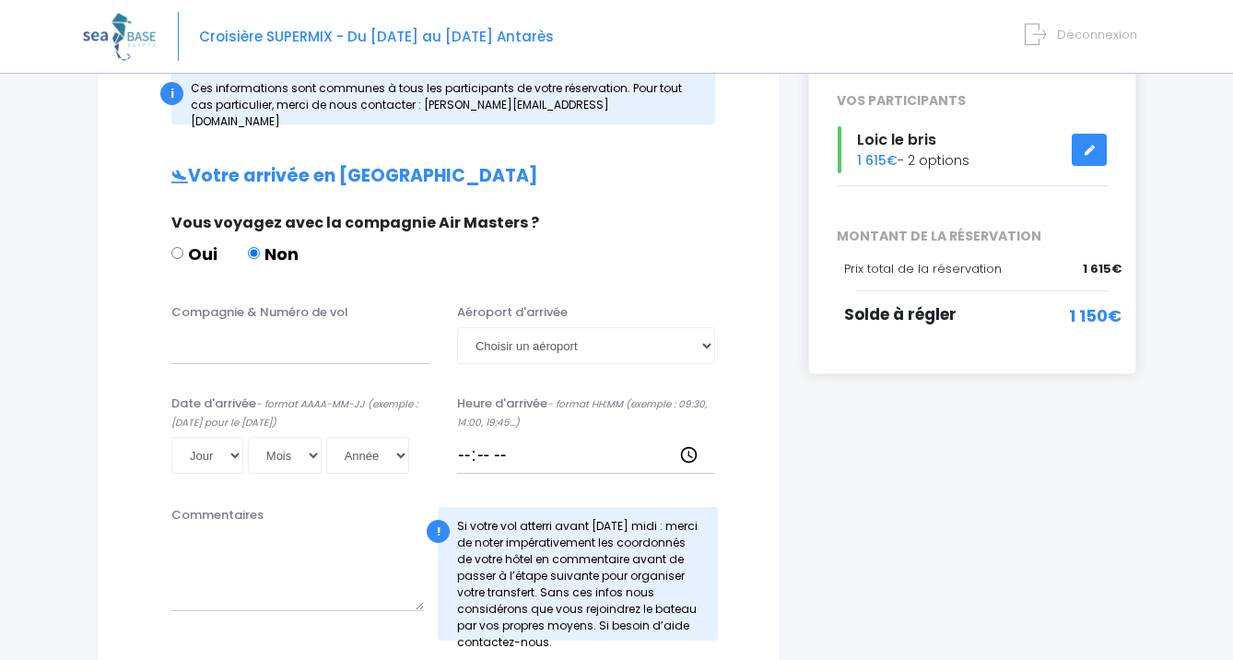
scroll to position [341, 0]
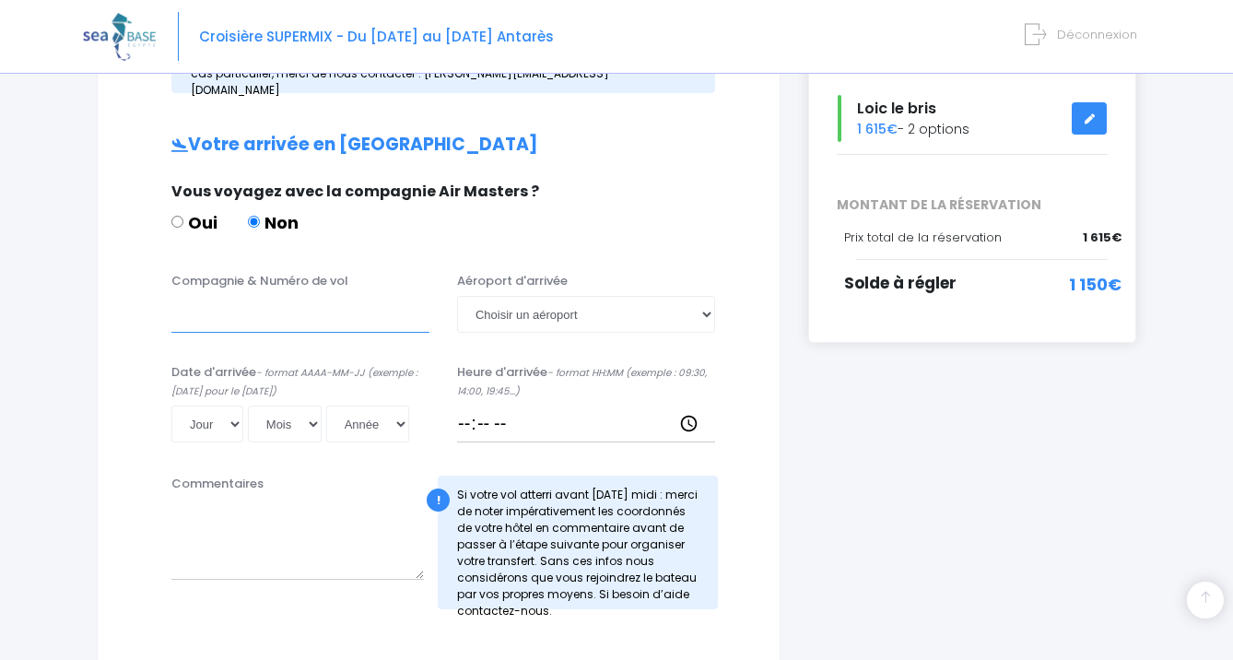
click at [211, 300] on input "Compagnie & Numéro de vol" at bounding box center [300, 314] width 258 height 37
type input "EASYJET"
select select "Hurghada"
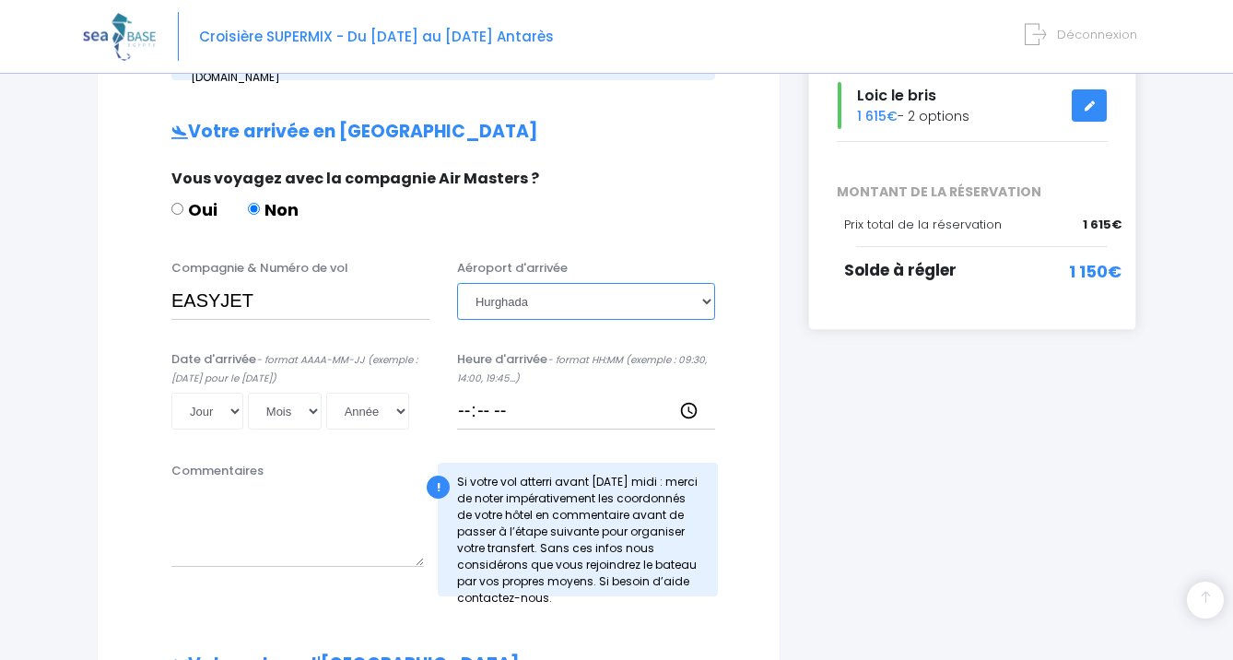
scroll to position [359, 0]
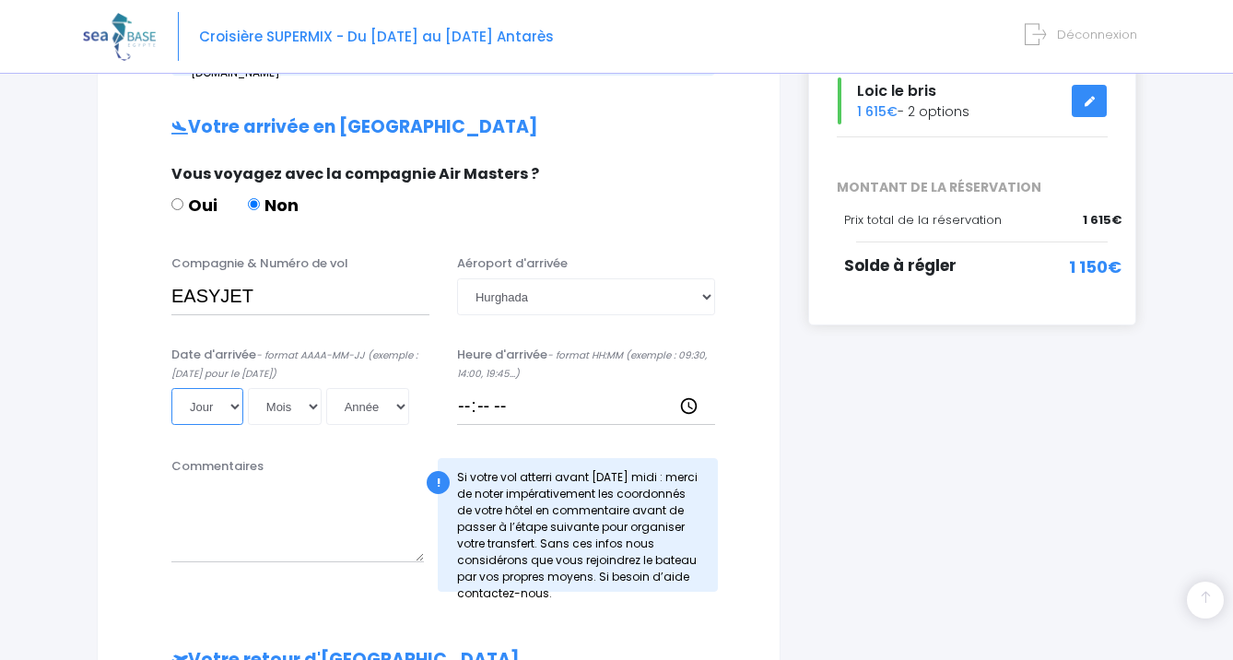
select select "11"
select select "10"
select select "2025"
type input "2025-10-11"
click at [479, 388] on input "Heure d'arrivée - format HH:MM (exemple : 09:30, 14:00, 19:45...)" at bounding box center [586, 406] width 258 height 37
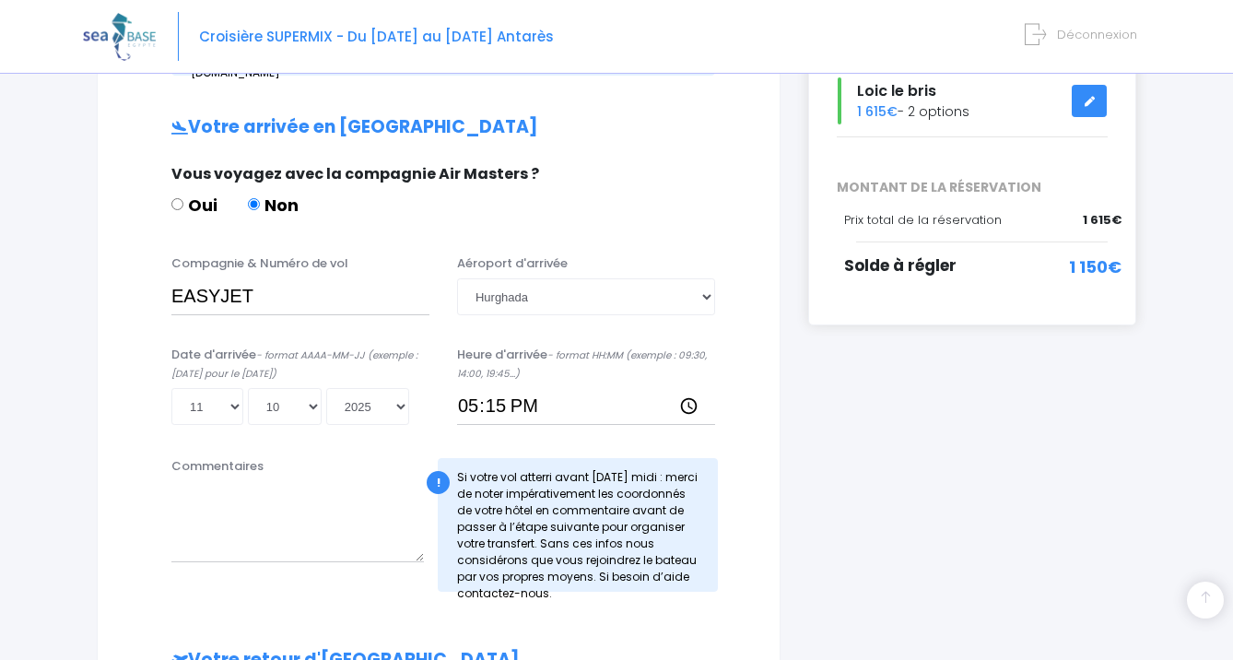
type input "17:15"
click at [326, 503] on textarea "Commentaires" at bounding box center [297, 521] width 253 height 81
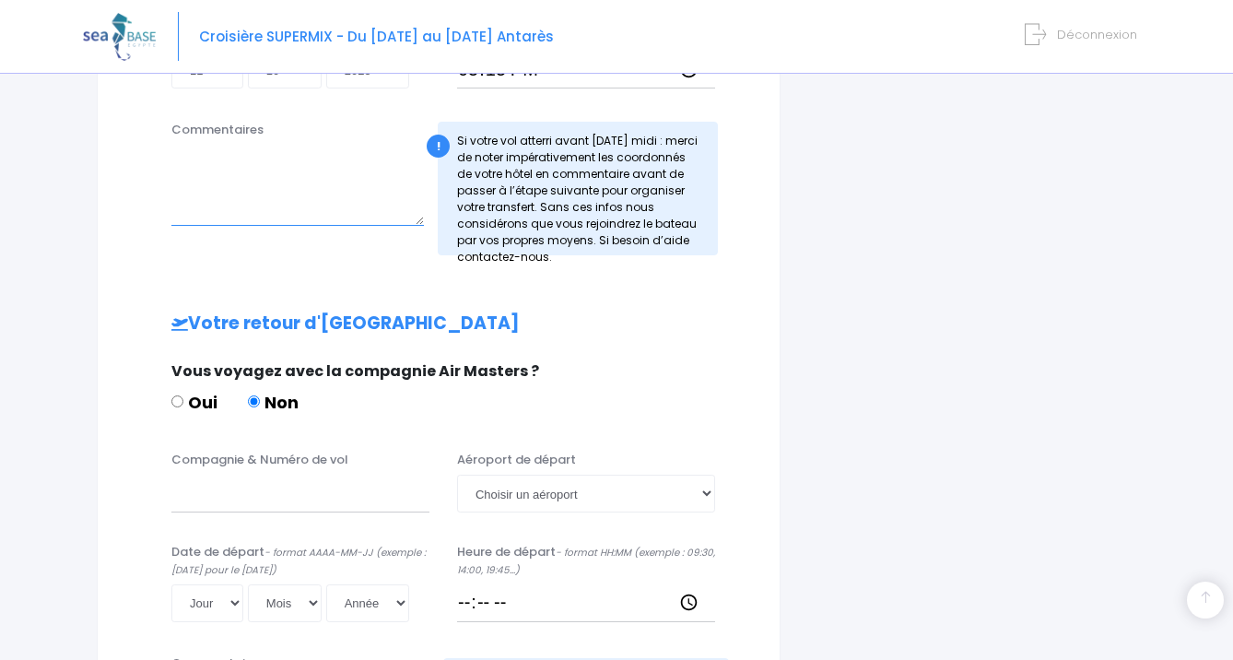
scroll to position [696, 0]
click at [301, 477] on input "Compagnie & Numéro de vol" at bounding box center [300, 492] width 258 height 37
type input "EASYJET"
select select "Hurghada"
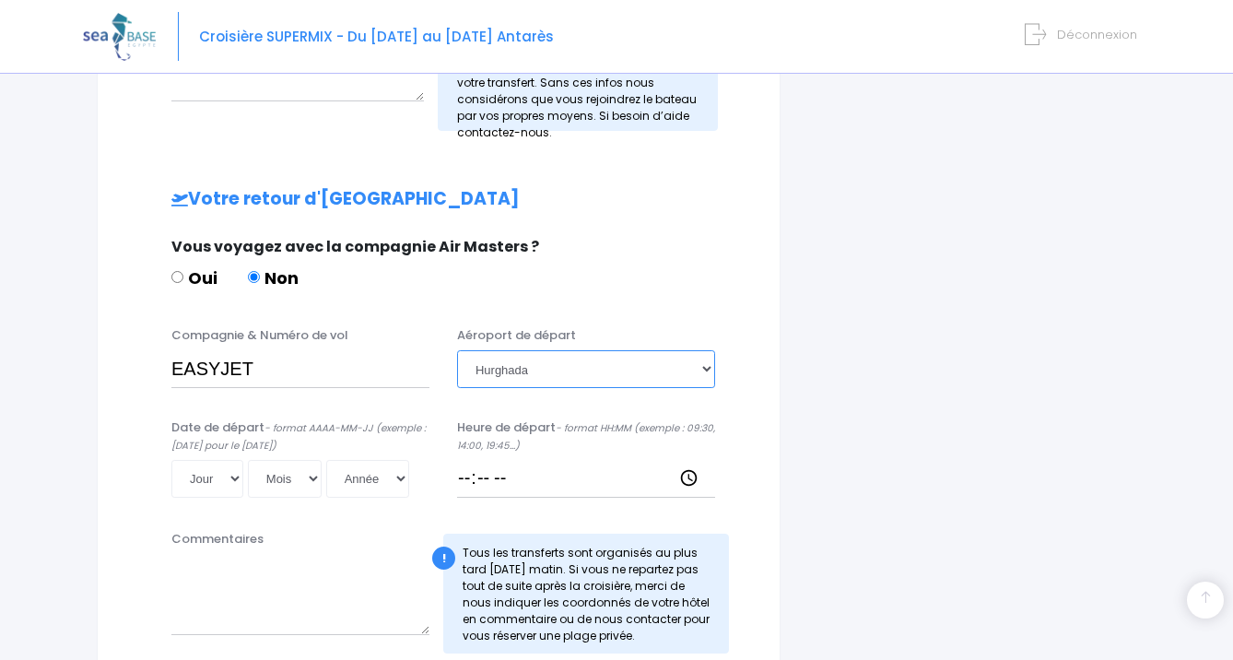
scroll to position [822, 0]
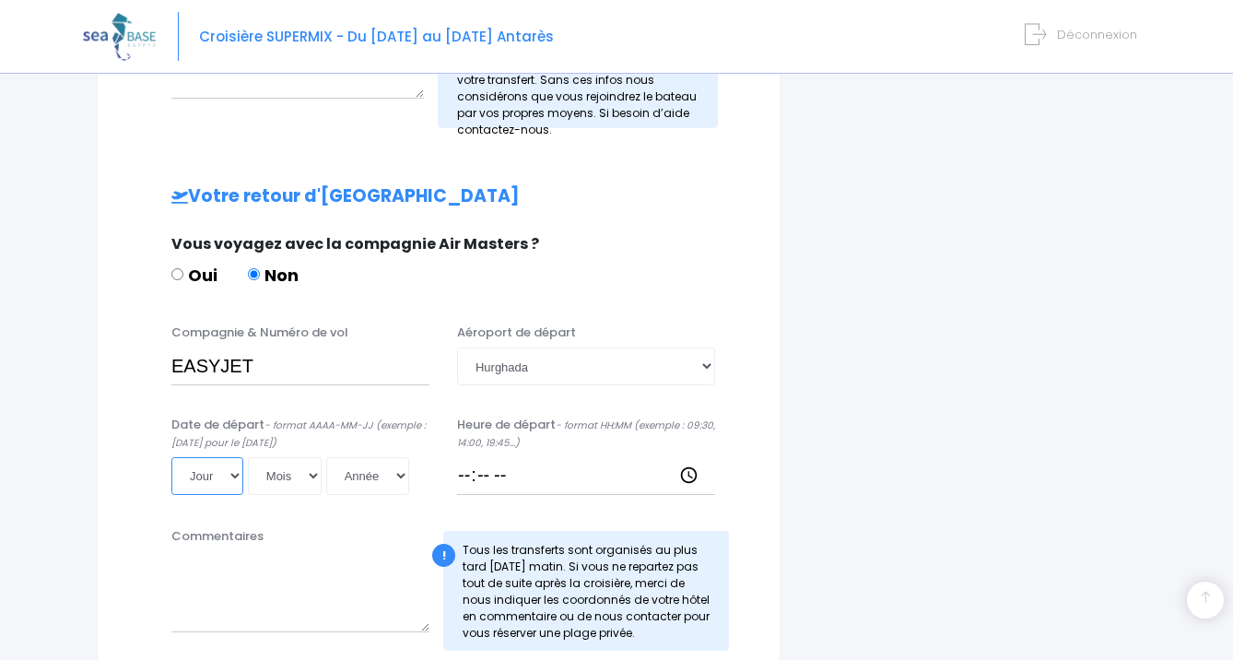
click at [211, 457] on select "Jour 01 02 03 04 05 06 07 08 09 10 11 12 13 14 15 16 17 18 19 20 21 22 23 24 25…" at bounding box center [207, 475] width 72 height 37
select select "18"
click at [273, 457] on select "Mois 01 02 03 04 05 06 07 08 09 10 11 12" at bounding box center [285, 475] width 74 height 37
select select "10"
click at [335, 457] on select "Année 2045 2044 2043 2042 2041 2040 2039 2038 2037 2036 2035 2034 2033 2032 203…" at bounding box center [367, 475] width 83 height 37
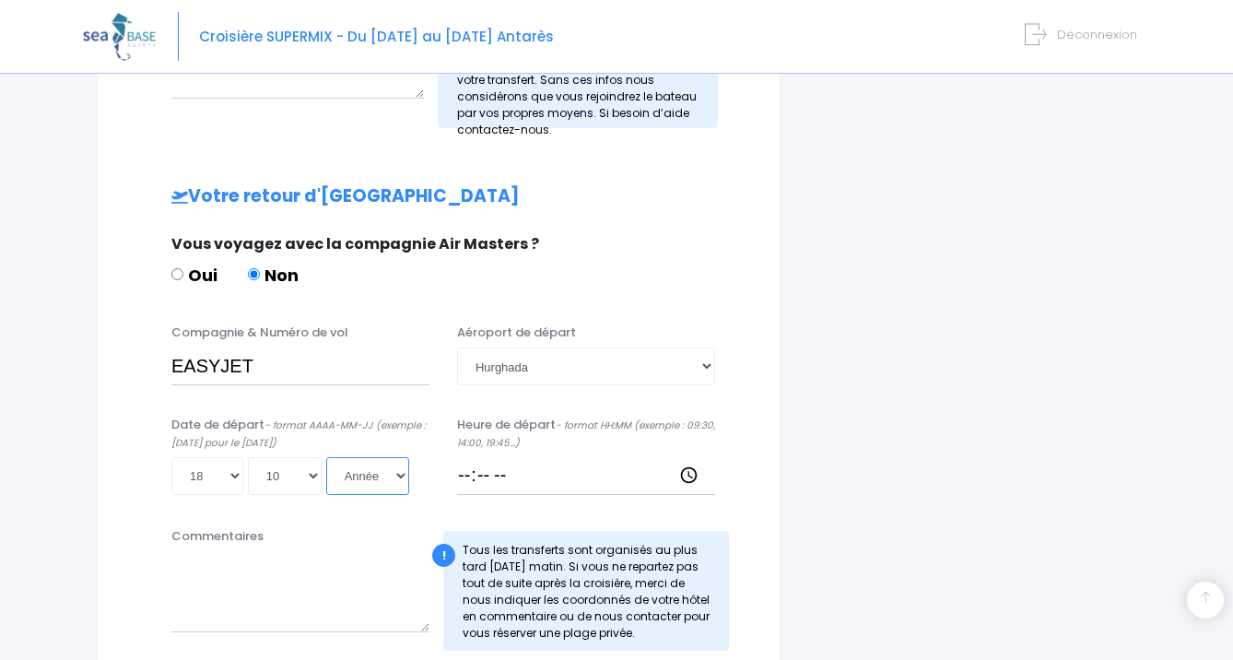
select select "2025"
type input "2025-10-18"
click at [476, 457] on input "Heure de départ - format HH:MM (exemple : 09:30, 14:00, 19:45...)" at bounding box center [586, 475] width 258 height 37
type input "18:00"
click at [904, 411] on div "i Finalisez votre réservation et réglez le solde avant le 27/08/2025 Récapitula…" at bounding box center [973, 35] width 356 height 1309
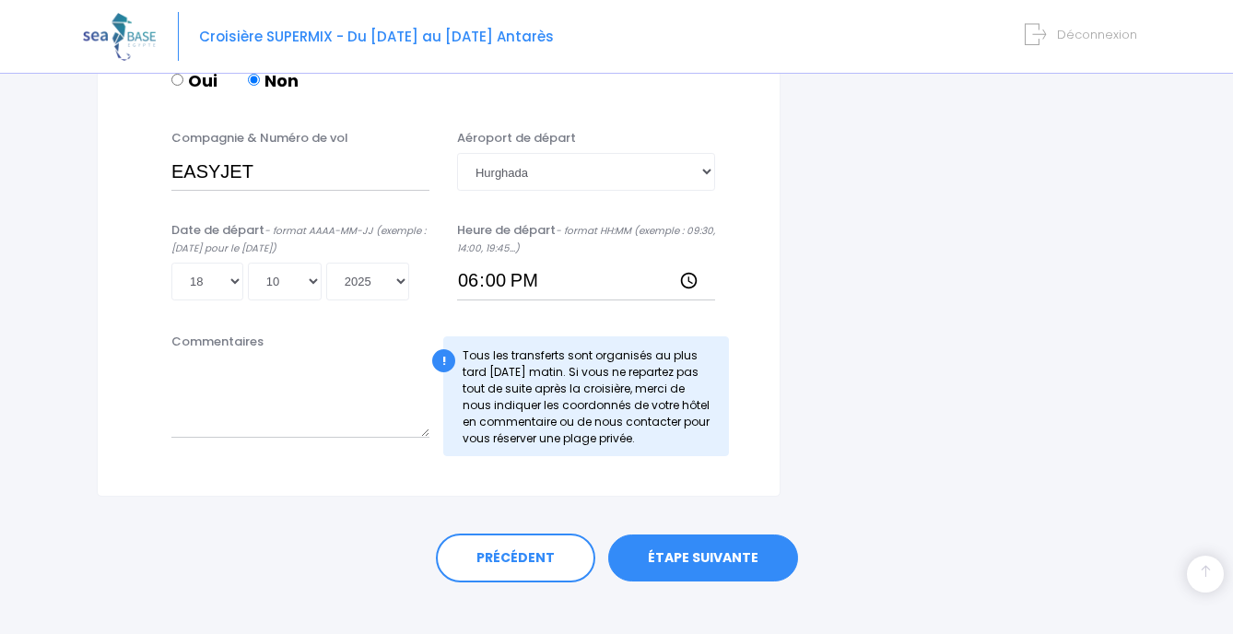
scroll to position [1016, 0]
click at [687, 536] on link "ÉTAPE SUIVANTE" at bounding box center [703, 560] width 190 height 48
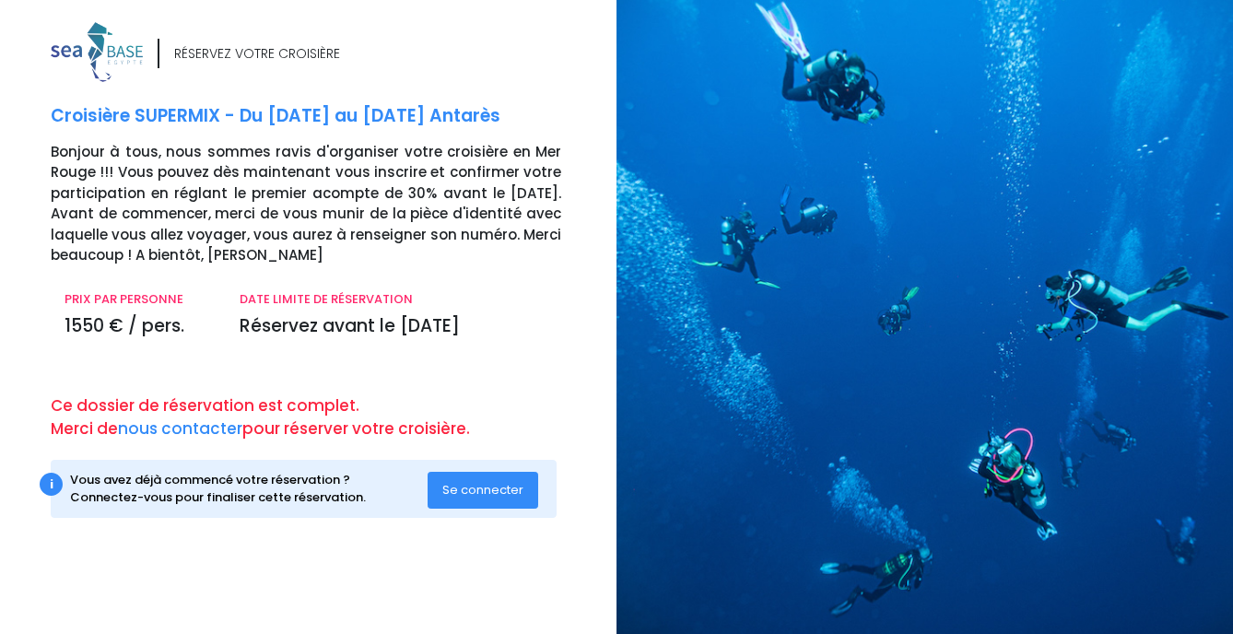
click at [461, 483] on span "Se connecter" at bounding box center [482, 490] width 81 height 18
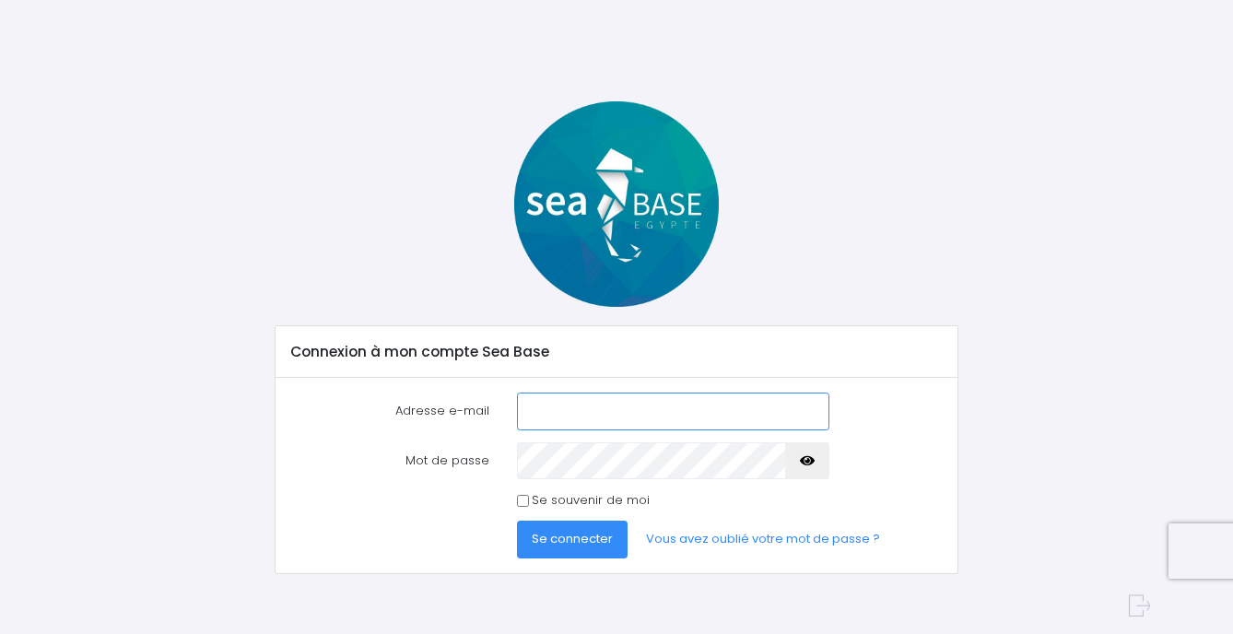
type input "[EMAIL_ADDRESS][DOMAIN_NAME]"
click at [564, 544] on span "Se connecter" at bounding box center [572, 539] width 81 height 18
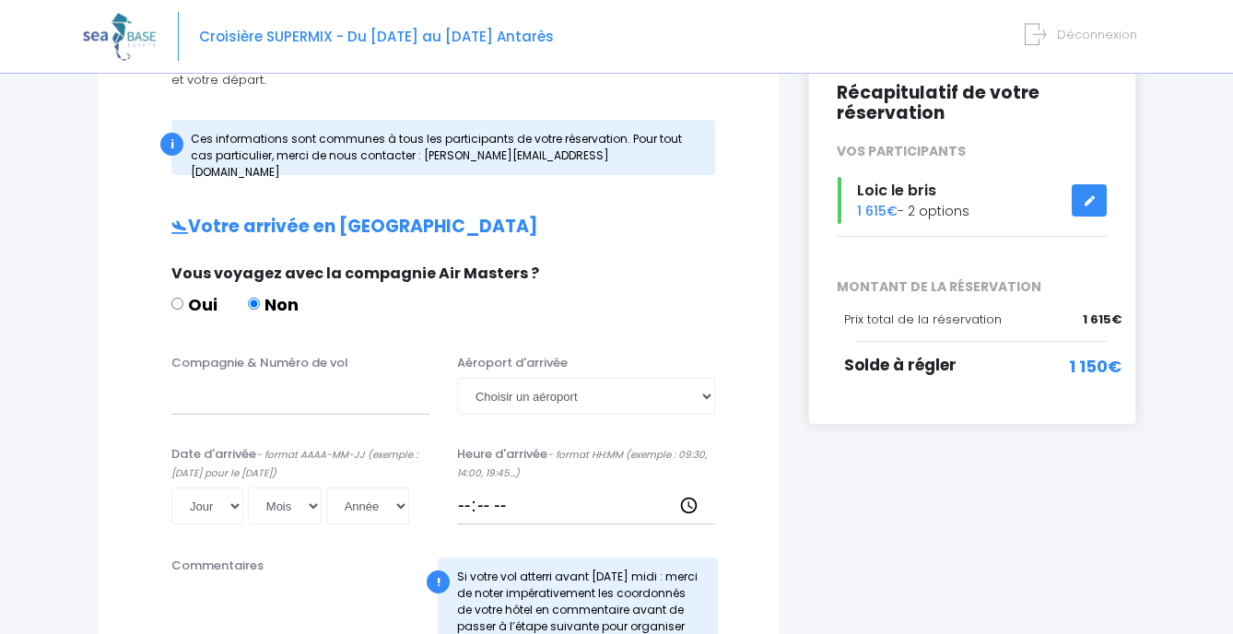
scroll to position [265, 0]
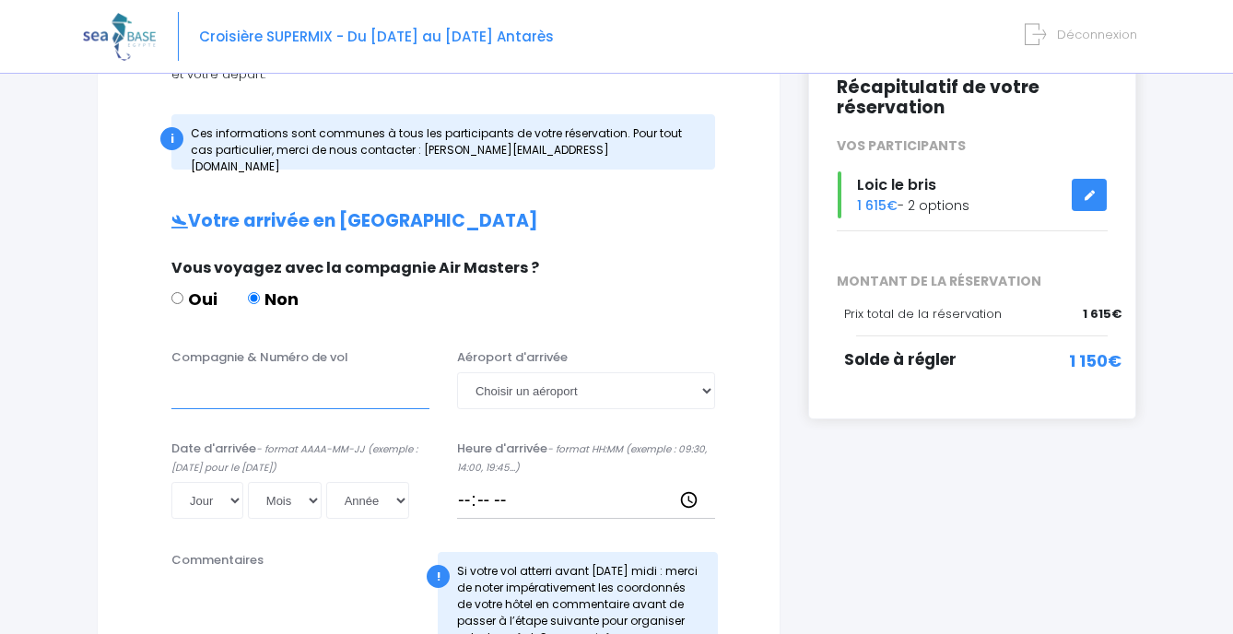
click at [371, 377] on input "Compagnie & Numéro de vol" at bounding box center [300, 390] width 258 height 37
type input "EASYJET"
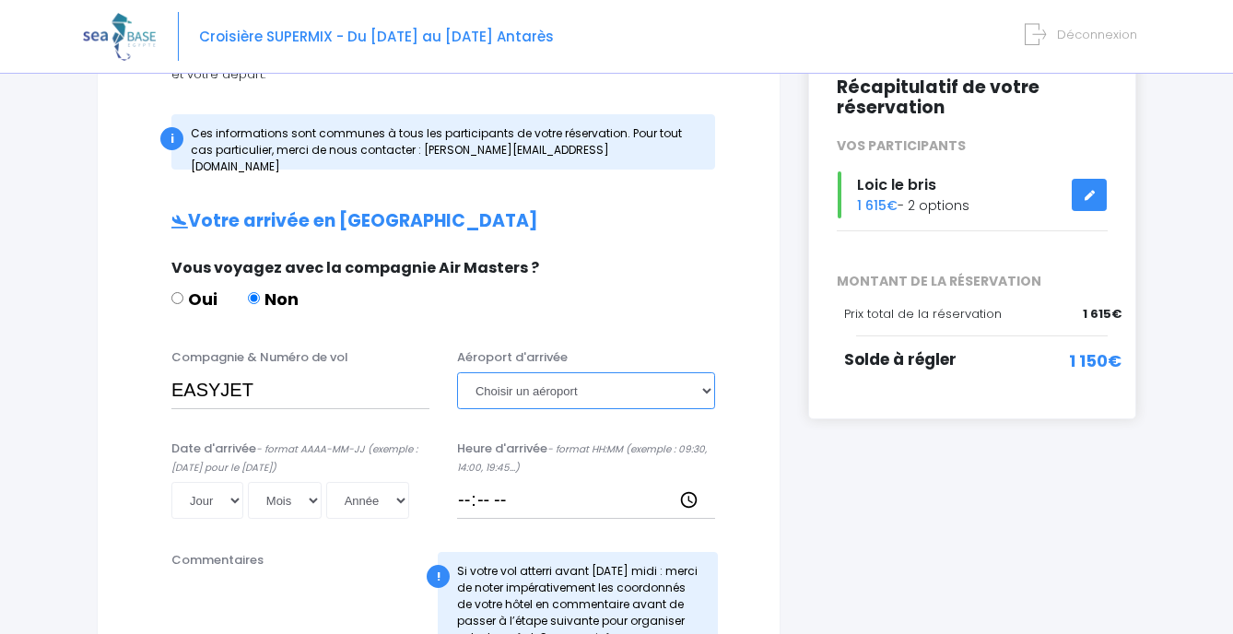
select select "Hurghada"
select select "11"
select select "10"
select select "2025"
type input "2025-10-11"
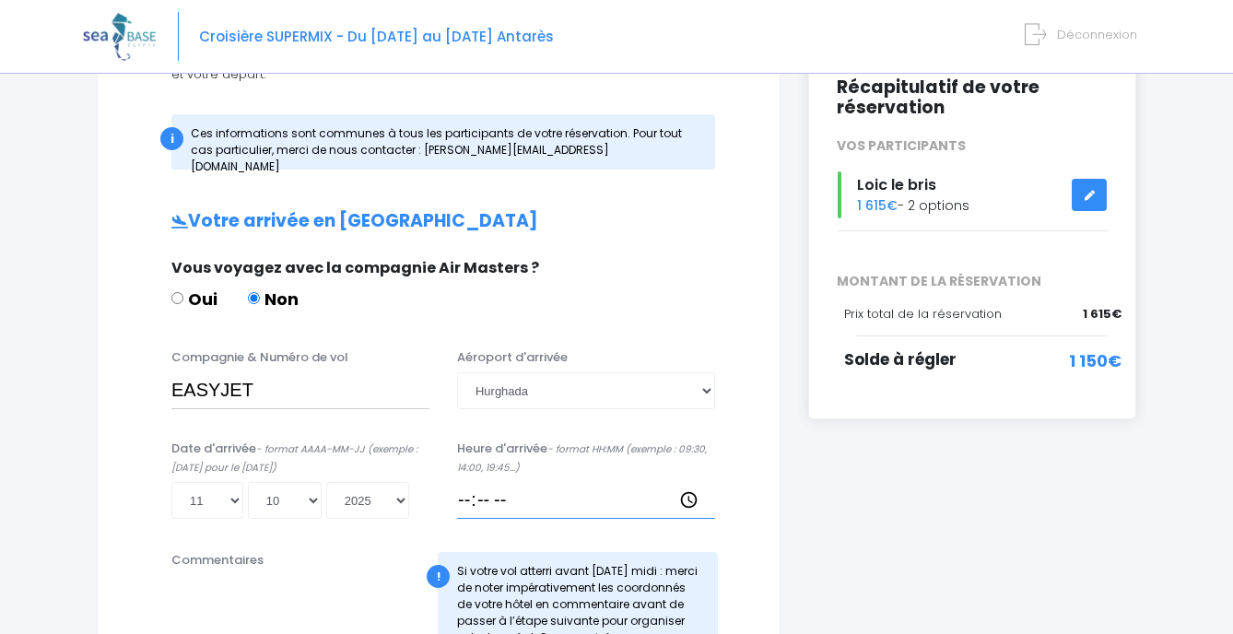
click at [472, 484] on input "Heure d'arrivée - format HH:MM (exemple : 09:30, 14:00, 19:45...)" at bounding box center [586, 500] width 258 height 37
type input "17:15"
click at [712, 482] on input "17:15" at bounding box center [586, 500] width 258 height 37
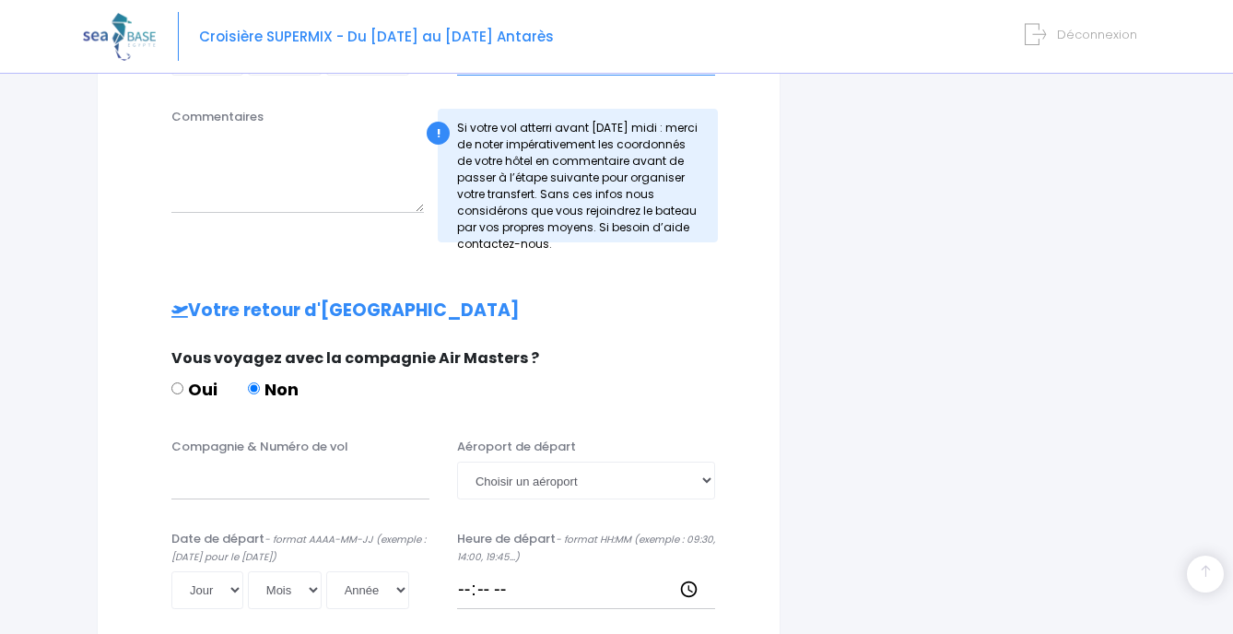
scroll to position [712, 0]
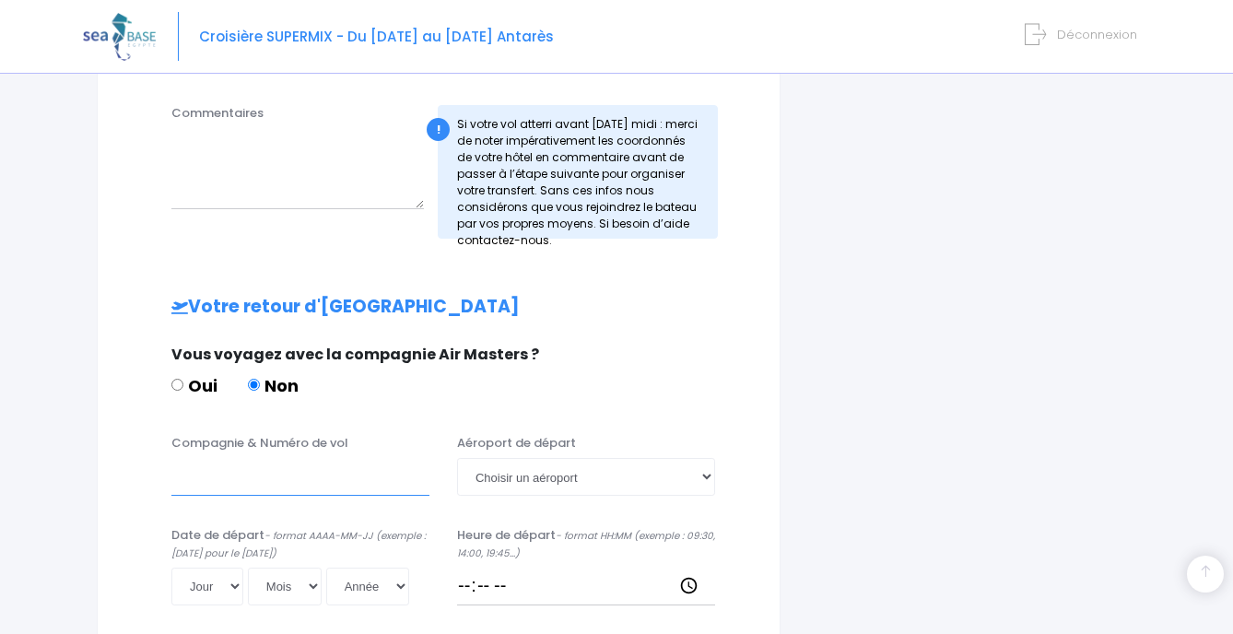
click at [306, 459] on input "Compagnie & Numéro de vol" at bounding box center [300, 476] width 258 height 37
type input "EASYJET"
click at [548, 458] on select "Choisir un aéroport Hurghada Marsa Alam" at bounding box center [586, 476] width 258 height 37
select select "Hurghada"
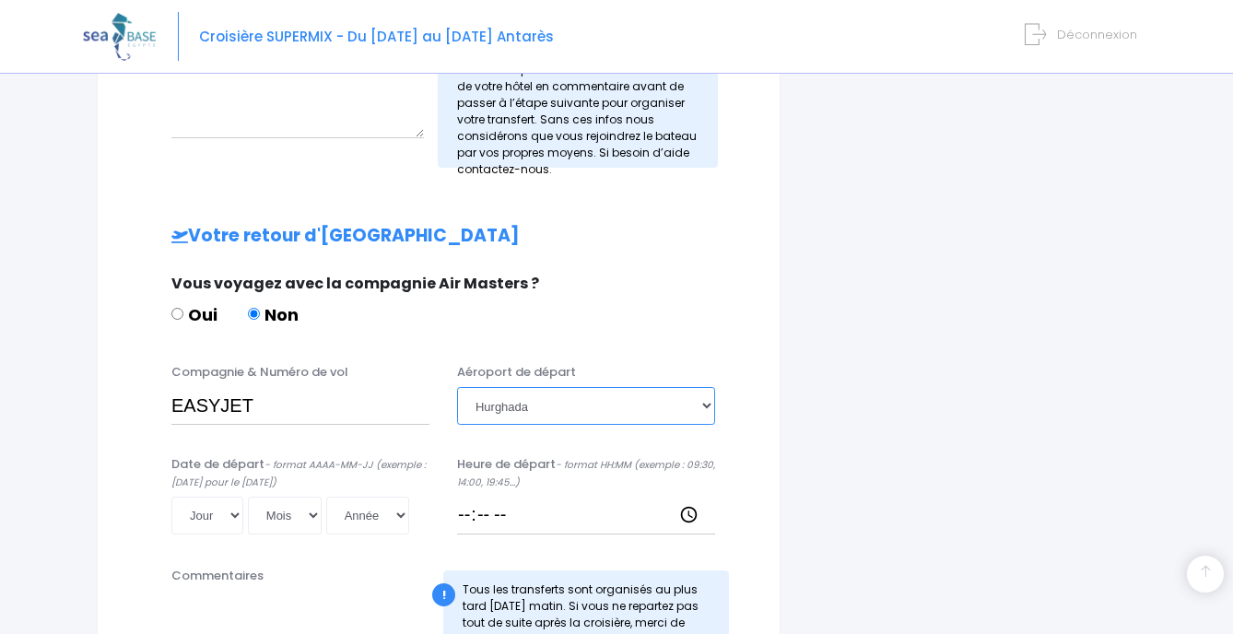
scroll to position [778, 0]
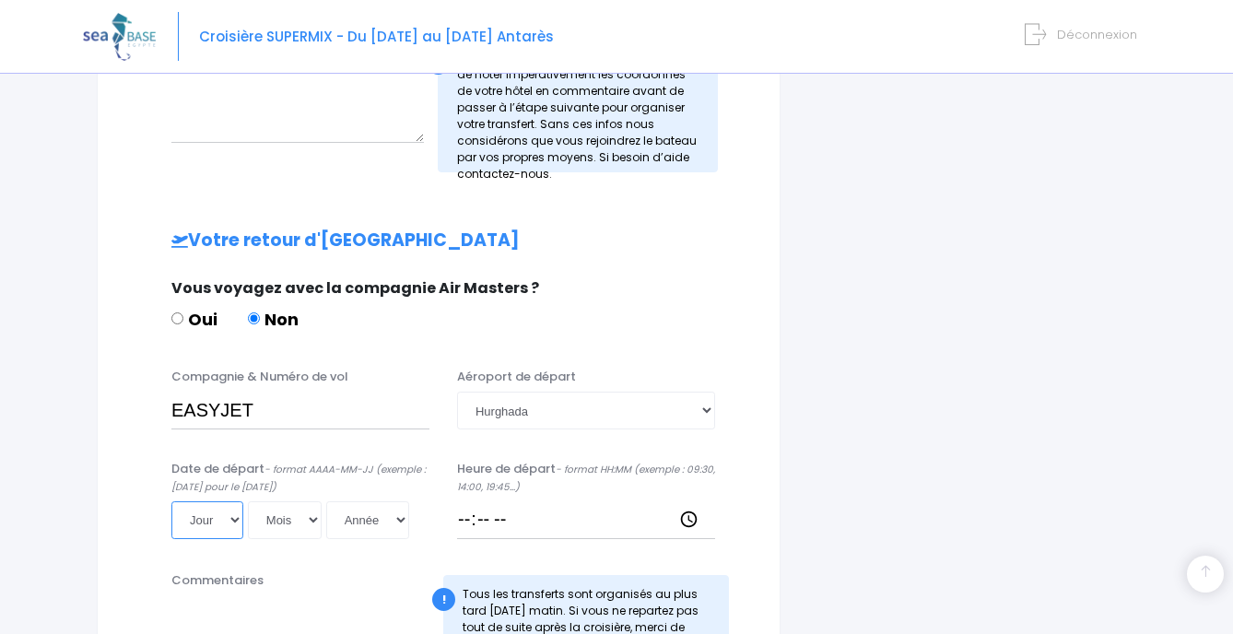
select select "18"
select select "10"
select select "2025"
type input "2025-10-18"
click at [474, 501] on input "Heure de départ - format HH:MM (exemple : 09:30, 14:00, 19:45...)" at bounding box center [586, 519] width 258 height 37
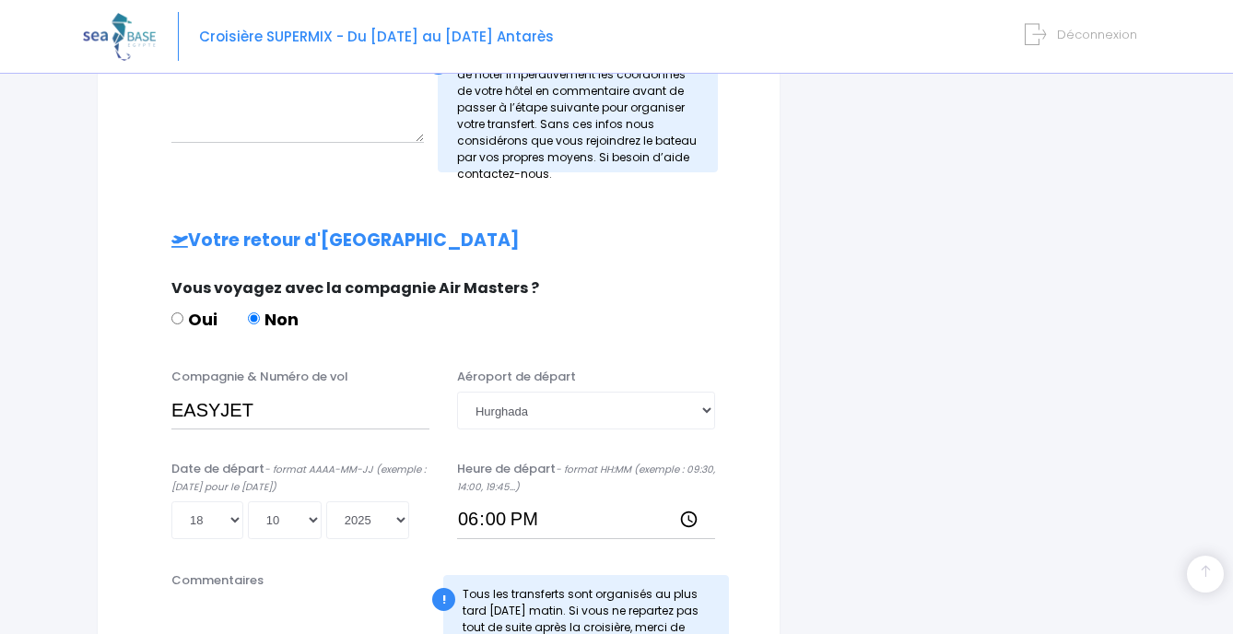
type input "18:00"
click at [804, 442] on div "i Finalisez votre réservation et réglez le solde avant le 27/08/2025 Récapitula…" at bounding box center [973, 80] width 356 height 1309
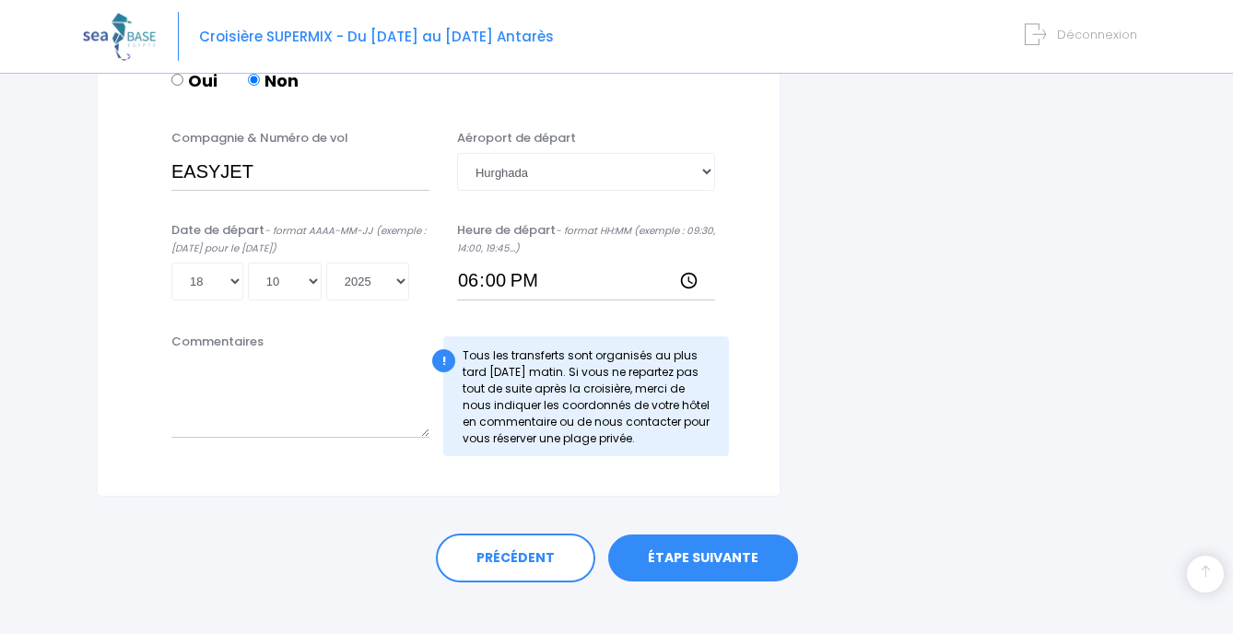
scroll to position [1016, 0]
click at [715, 539] on link "ÉTAPE SUIVANTE" at bounding box center [703, 560] width 190 height 48
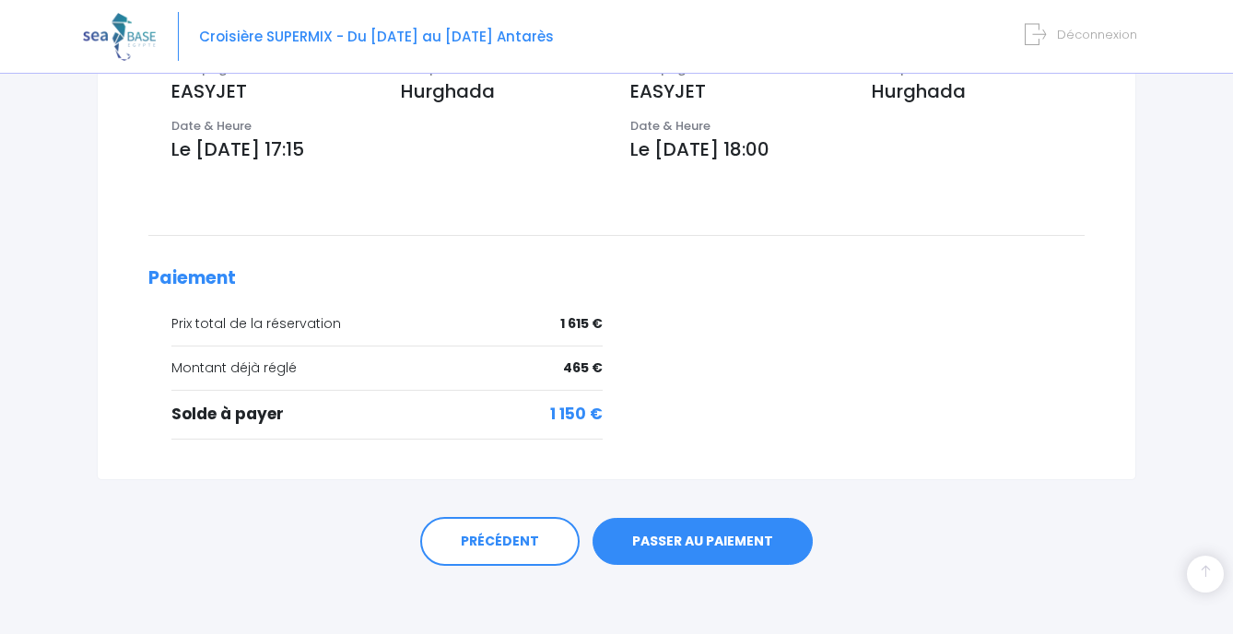
scroll to position [655, 0]
click at [1090, 40] on span "Déconnexion" at bounding box center [1097, 35] width 80 height 18
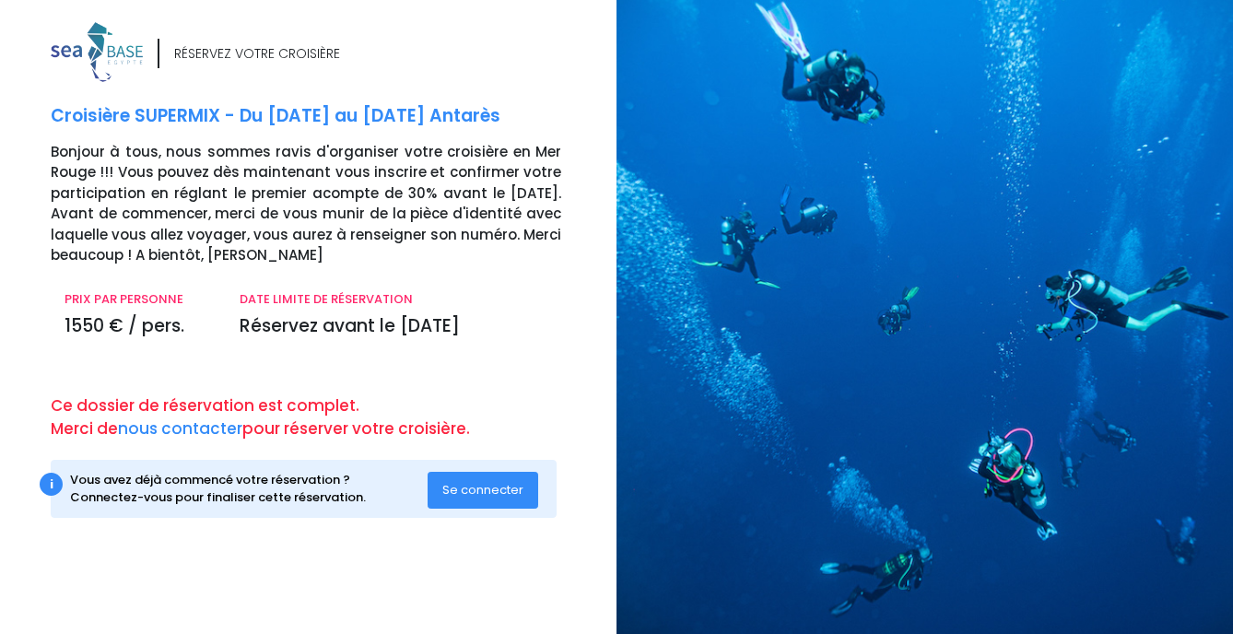
click at [496, 482] on span "Se connecter" at bounding box center [482, 490] width 81 height 18
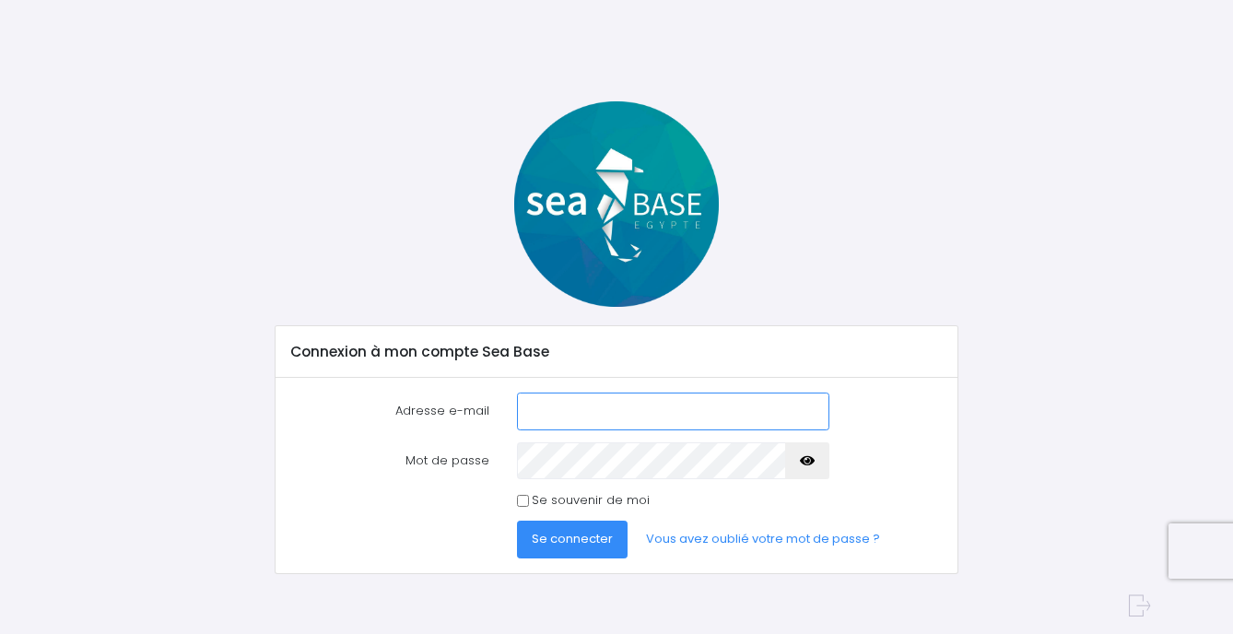
type input "[EMAIL_ADDRESS][DOMAIN_NAME]"
click at [583, 538] on span "Se connecter" at bounding box center [572, 539] width 81 height 18
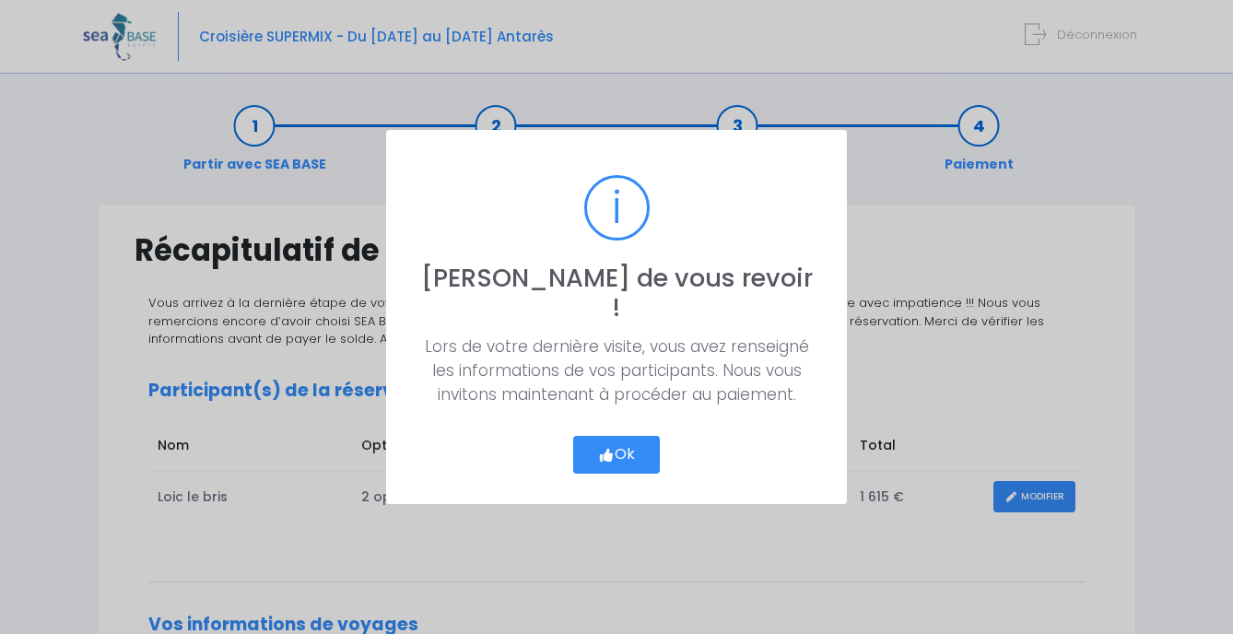
click at [612, 447] on button "Ok" at bounding box center [616, 455] width 87 height 39
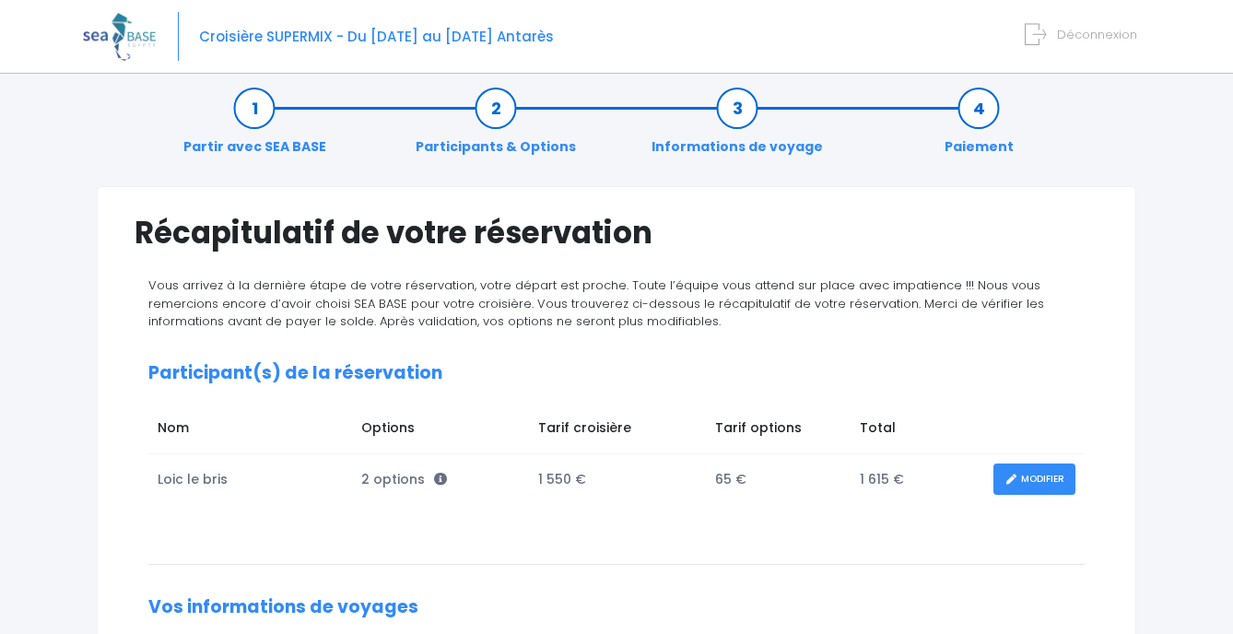
scroll to position [6, 0]
